Goal: Find specific page/section

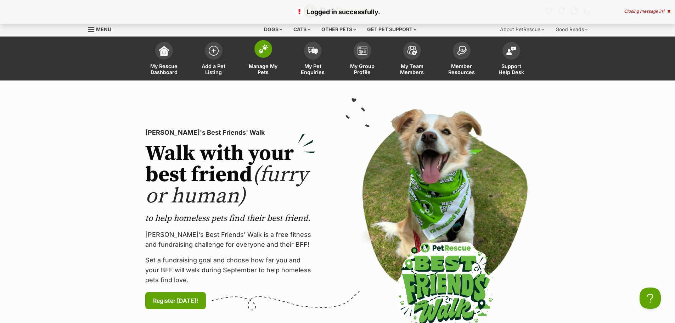
click at [262, 56] on span at bounding box center [263, 49] width 18 height 18
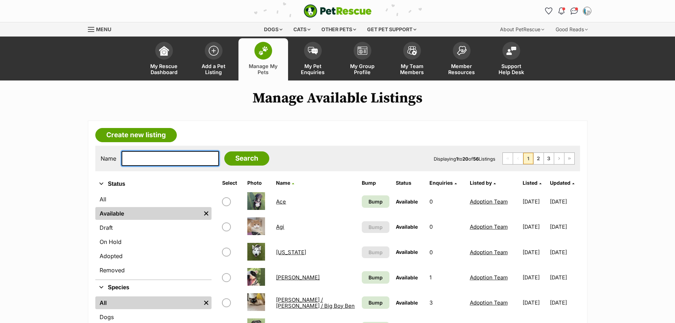
click at [181, 154] on input "text" at bounding box center [169, 158] width 97 height 15
type input "paris"
click at [224, 151] on input "Search" at bounding box center [246, 158] width 45 height 14
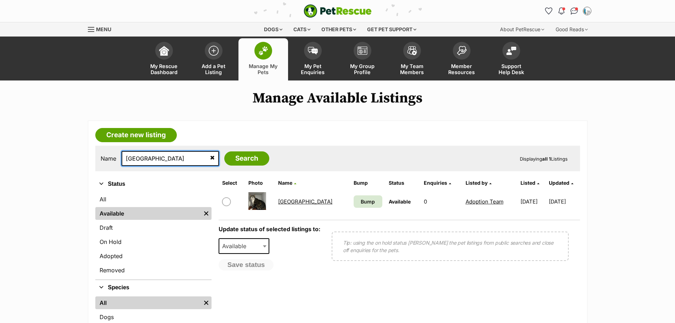
drag, startPoint x: 160, startPoint y: 157, endPoint x: 80, endPoint y: 159, distance: 79.7
click at [82, 158] on div "Create new listing Name [GEOGRAPHIC_DATA] Search Displaying all 1 Listings Refi…" at bounding box center [337, 252] width 521 height 265
type input "nala"
click at [224, 151] on input "Search" at bounding box center [246, 158] width 45 height 14
